Goal: Transaction & Acquisition: Purchase product/service

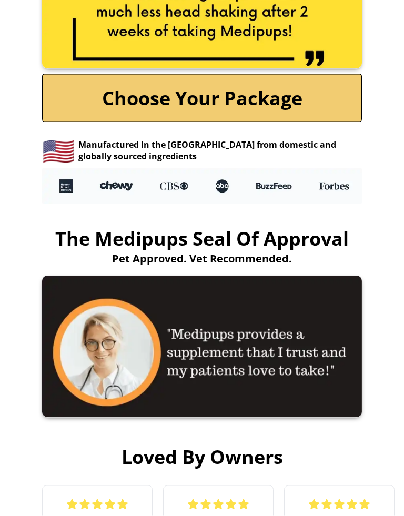
scroll to position [2263, 0]
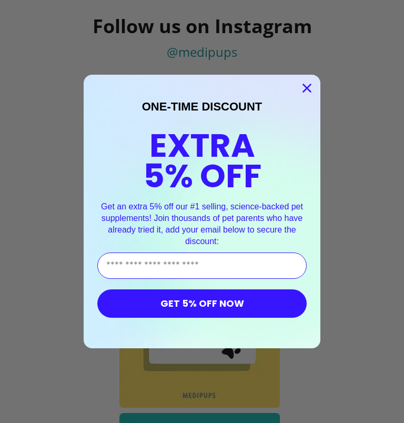
scroll to position [5412, 0]
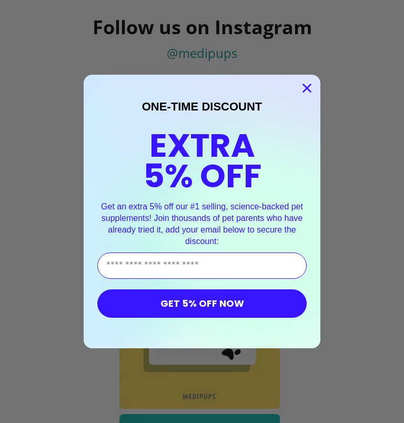
click at [312, 93] on circle "Close dialog" at bounding box center [306, 87] width 17 height 17
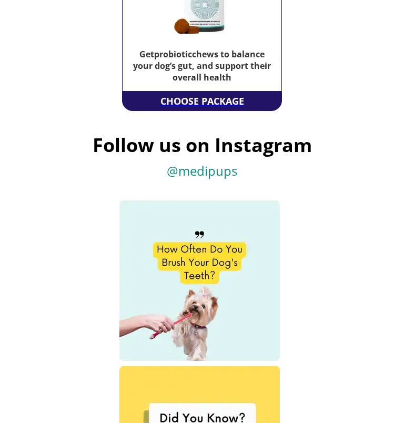
scroll to position [5252, 0]
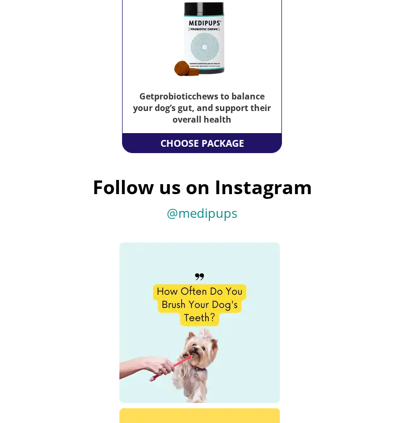
click at [232, 153] on div "CHOOSE PACKAGE" at bounding box center [202, 143] width 89 height 19
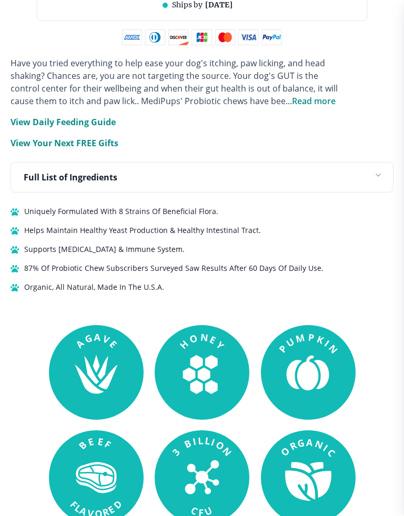
scroll to position [1152, 0]
click at [100, 148] on p "View Your Next FREE Gifts" at bounding box center [65, 143] width 108 height 13
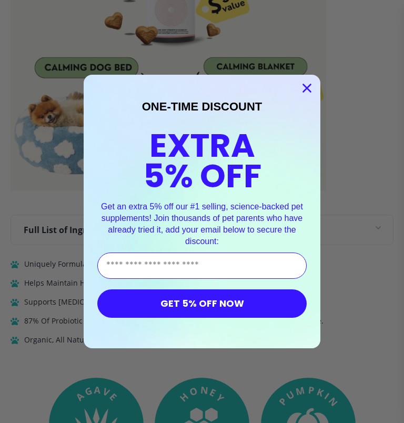
scroll to position [1384, 0]
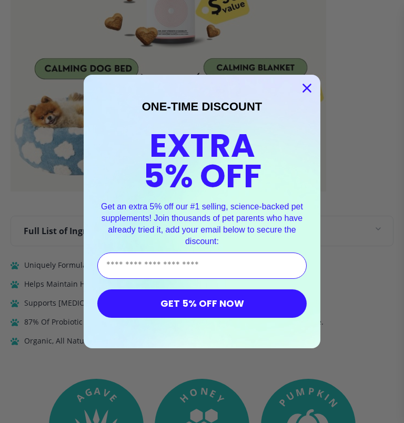
click at [306, 88] on circle "Close dialog" at bounding box center [306, 87] width 17 height 17
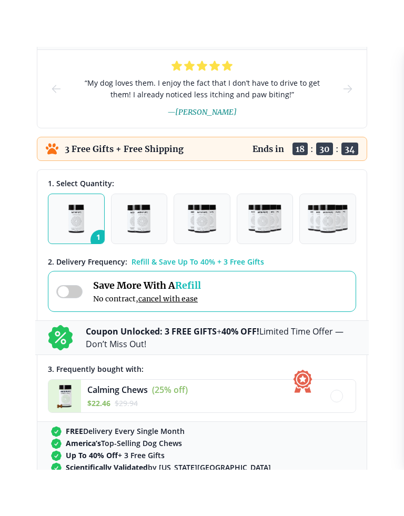
scroll to position [587, 0]
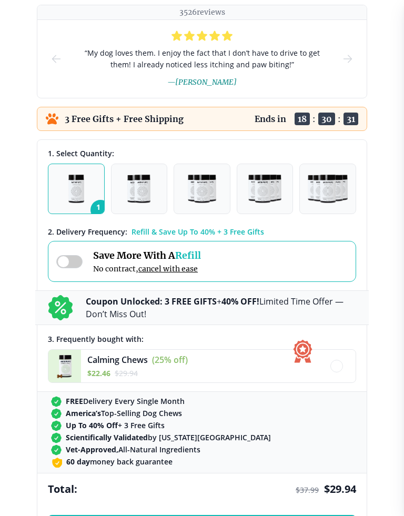
click at [149, 192] on img "button" at bounding box center [138, 189] width 23 height 28
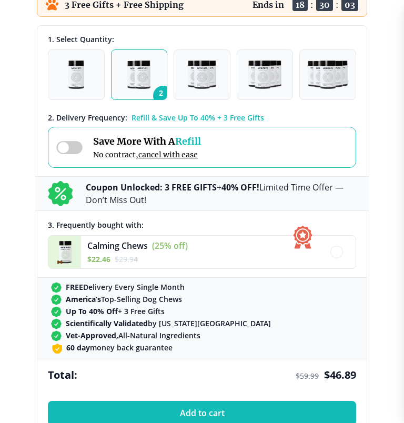
scroll to position [701, 0]
click at [66, 147] on span at bounding box center [69, 147] width 26 height 13
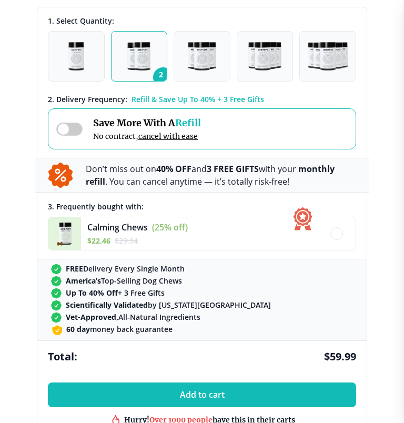
scroll to position [720, 0]
click at [82, 127] on label at bounding box center [69, 129] width 26 height 13
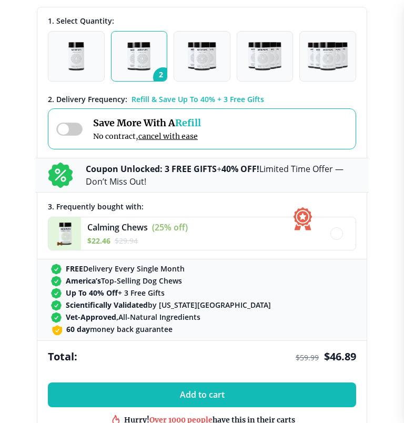
click at [84, 48] on img "button" at bounding box center [76, 56] width 16 height 28
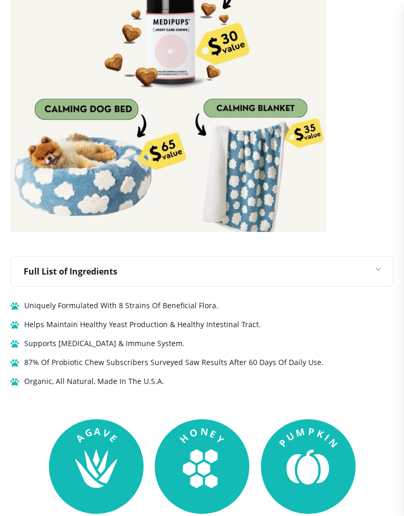
scroll to position [1344, 0]
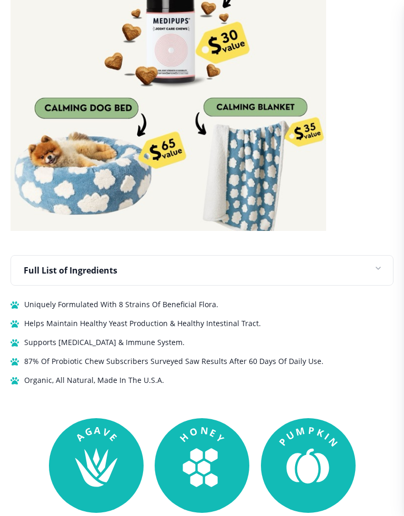
click at [122, 178] on img at bounding box center [169, 73] width 316 height 316
click at [119, 105] on img at bounding box center [169, 73] width 316 height 316
click at [113, 199] on img at bounding box center [169, 73] width 316 height 316
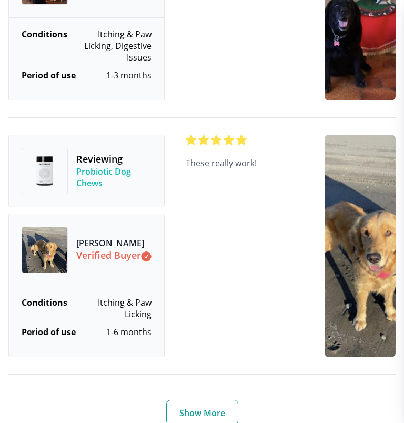
scroll to position [4961, 0]
click at [214, 400] on button "Show More" at bounding box center [202, 412] width 72 height 25
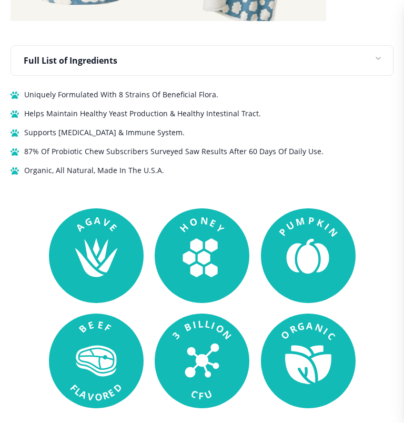
scroll to position [0, 0]
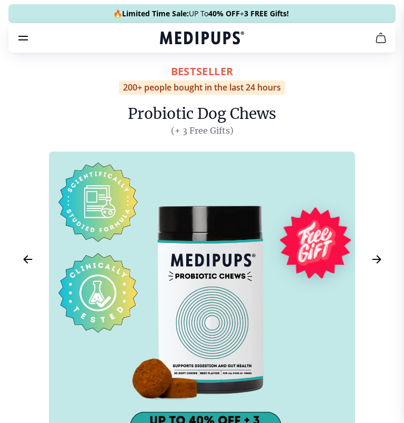
click at [380, 259] on icon "Next Image" at bounding box center [377, 259] width 8 height 7
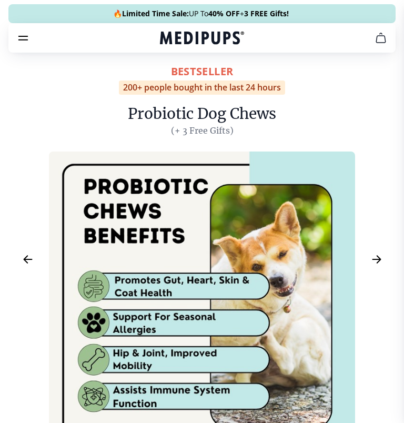
click at [378, 261] on icon "Next Image" at bounding box center [377, 259] width 13 height 13
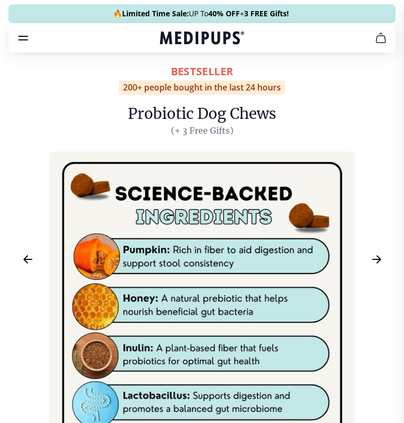
click at [384, 267] on button "Next Image" at bounding box center [377, 260] width 24 height 24
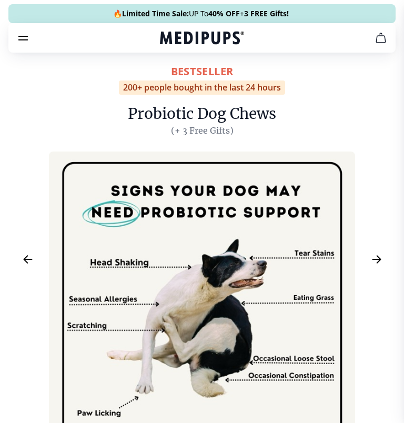
click at [386, 252] on div "BestSeller 200+ people bought in the last 24 hours Probiotic Dog Chews (+ 3 Fre…" at bounding box center [202, 259] width 383 height 397
click at [386, 259] on button "Next Image" at bounding box center [377, 260] width 24 height 24
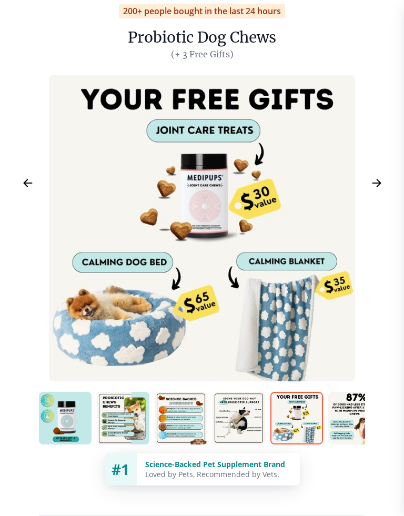
scroll to position [69, 0]
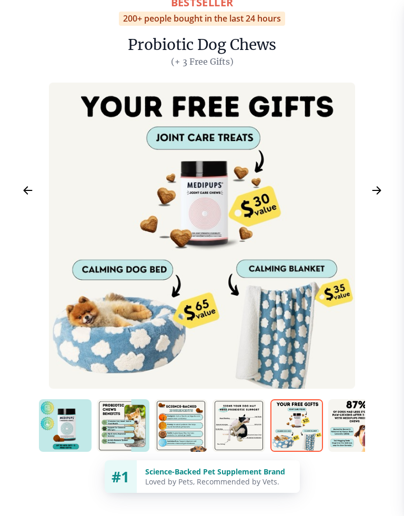
click at [383, 192] on icon "Next Image" at bounding box center [377, 190] width 13 height 13
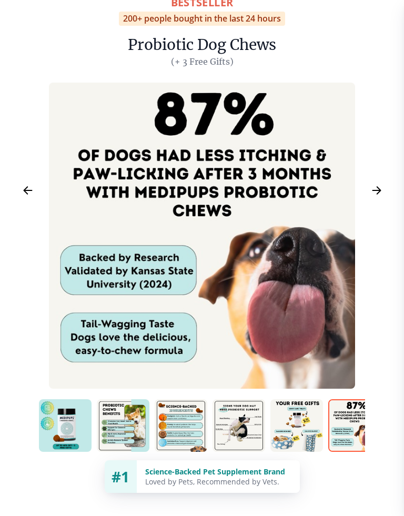
click at [386, 189] on button "Next Image" at bounding box center [377, 191] width 24 height 24
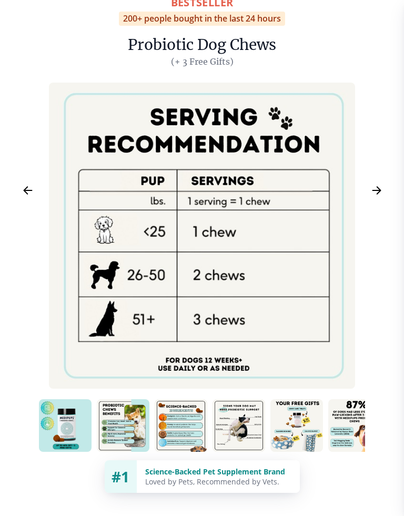
click at [386, 186] on button "Next Image" at bounding box center [377, 191] width 24 height 24
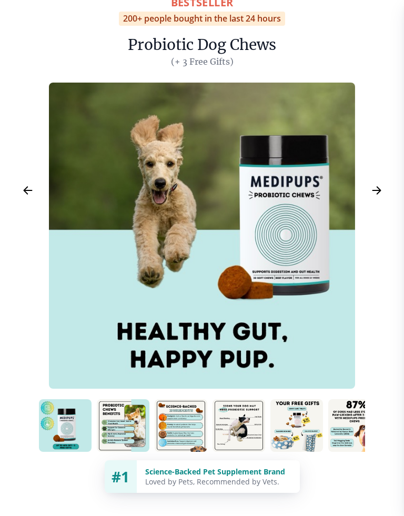
click at [379, 188] on icon "Next Image" at bounding box center [377, 190] width 8 height 7
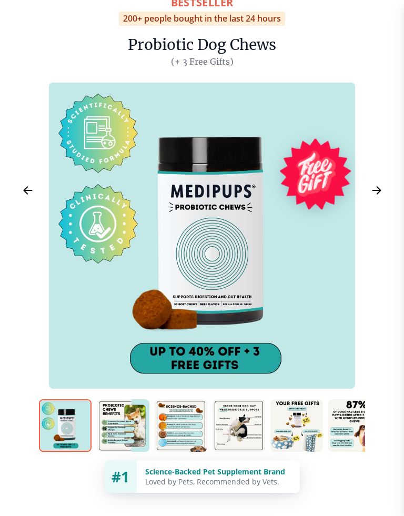
click at [382, 189] on icon "Next Image" at bounding box center [377, 190] width 13 height 13
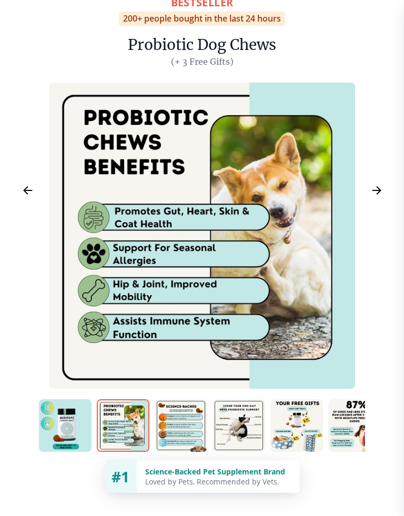
click at [390, 176] on div "BestSeller 200+ people bought in the last 24 hours Probiotic Dog Chews (+ 3 Fre…" at bounding box center [202, 190] width 383 height 397
click at [384, 188] on button "Next Image" at bounding box center [377, 191] width 24 height 24
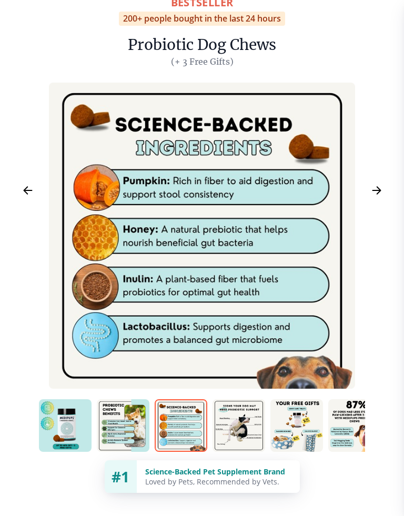
click at [386, 191] on button "Next Image" at bounding box center [377, 191] width 24 height 24
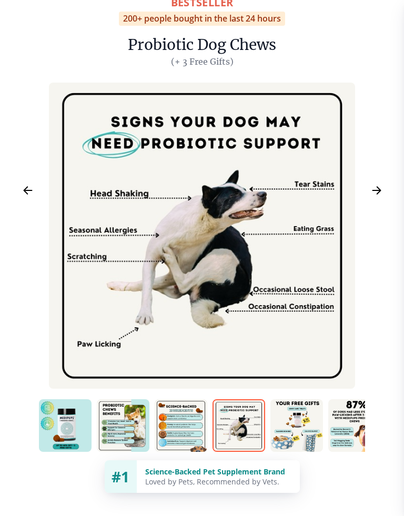
click at [381, 186] on icon "Next Image" at bounding box center [377, 190] width 13 height 13
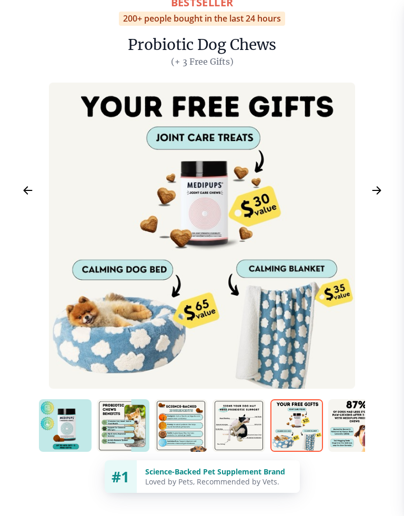
click at [386, 185] on button "Next Image" at bounding box center [377, 191] width 24 height 24
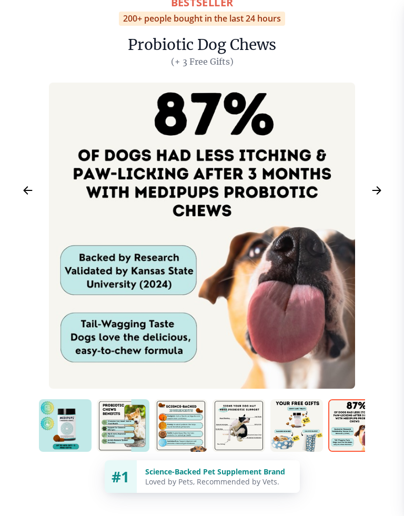
click at [391, 186] on div "BestSeller 200+ people bought in the last 24 hours Probiotic Dog Chews (+ 3 Fre…" at bounding box center [202, 190] width 383 height 397
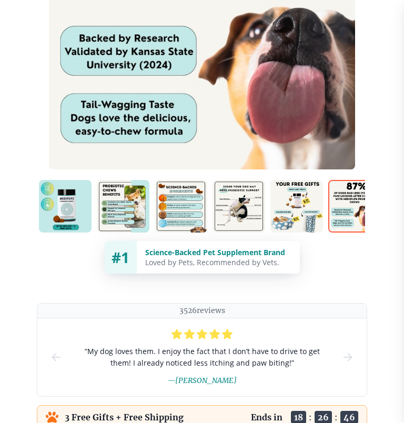
scroll to position [0, 0]
